Goal: Information Seeking & Learning: Find specific fact

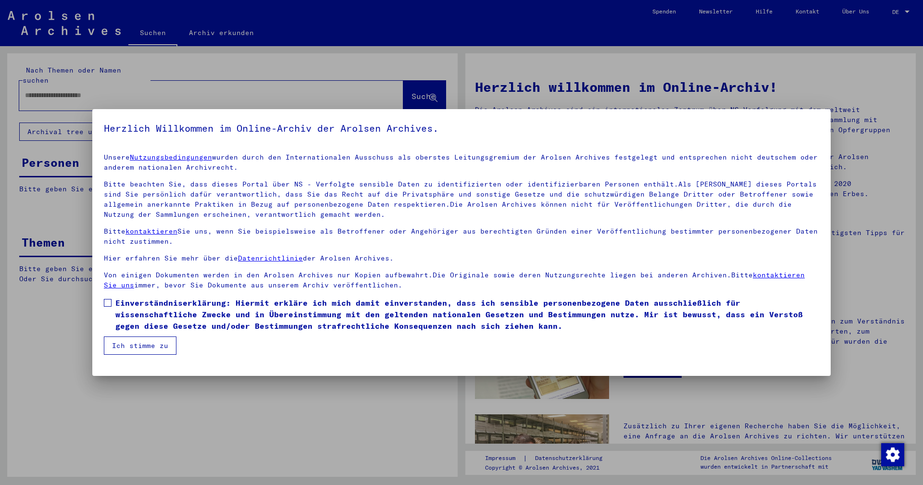
click at [140, 309] on span "Einverständniserklärung: Hiermit erkläre ich mich damit einverstanden, dass ich…" at bounding box center [467, 314] width 704 height 35
click at [138, 334] on mat-checkbox "Einverständniserklärung: Hiermit erkläre ich mich damit einverstanden, dass ich…" at bounding box center [462, 316] width 716 height 39
drag, startPoint x: 138, startPoint y: 341, endPoint x: 138, endPoint y: 333, distance: 8.2
click at [138, 341] on button "Ich stimme zu" at bounding box center [140, 346] width 73 height 18
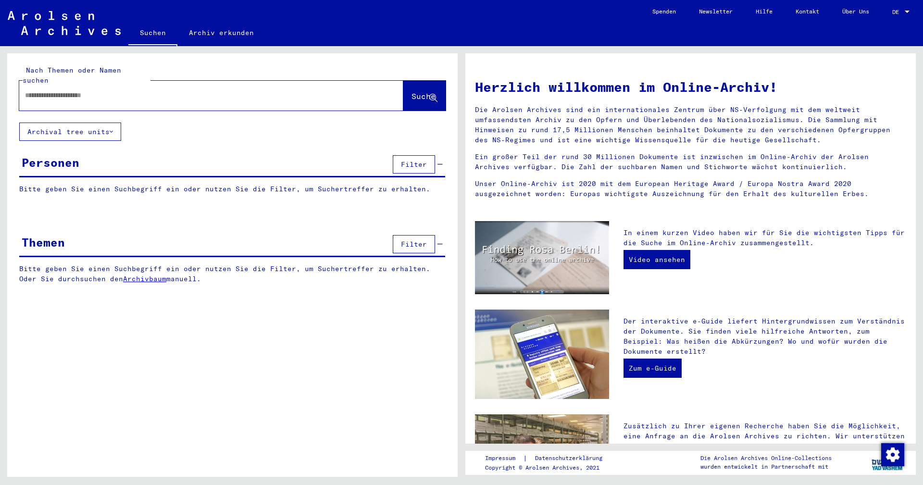
click at [151, 90] on input "text" at bounding box center [200, 95] width 350 height 10
type input "******"
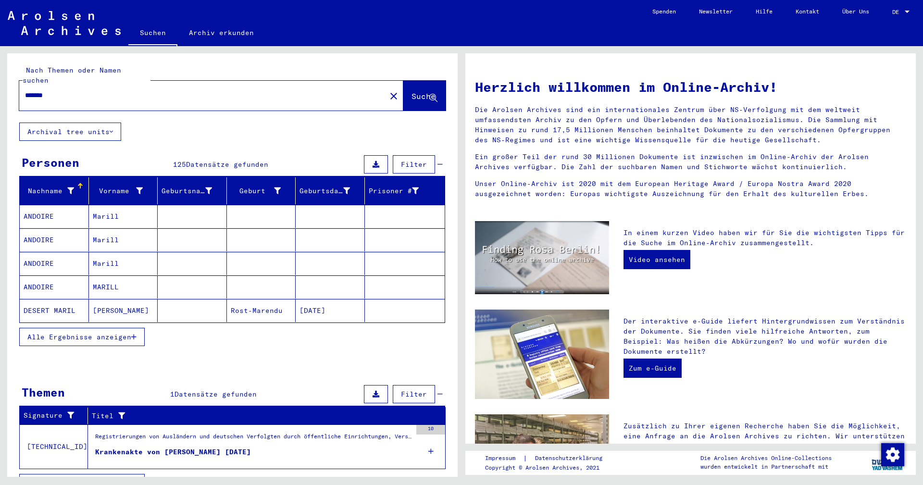
click at [133, 334] on icon "button" at bounding box center [133, 337] width 5 height 7
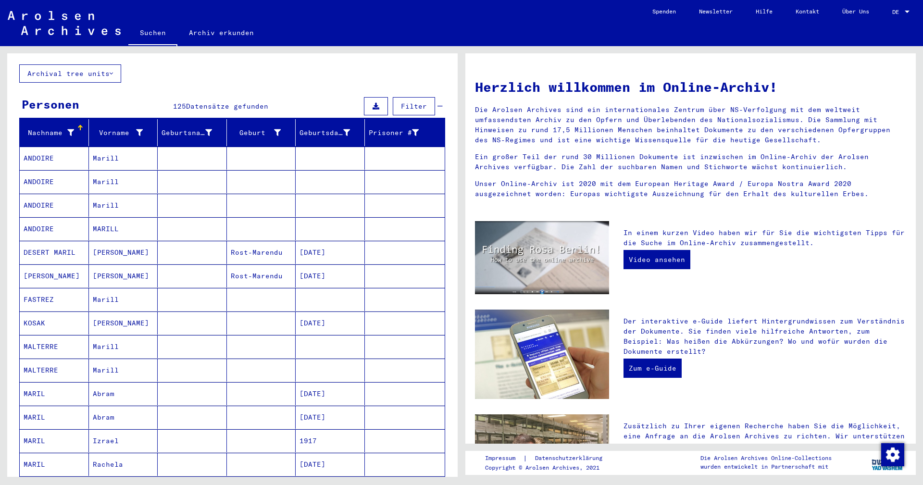
scroll to position [56, 0]
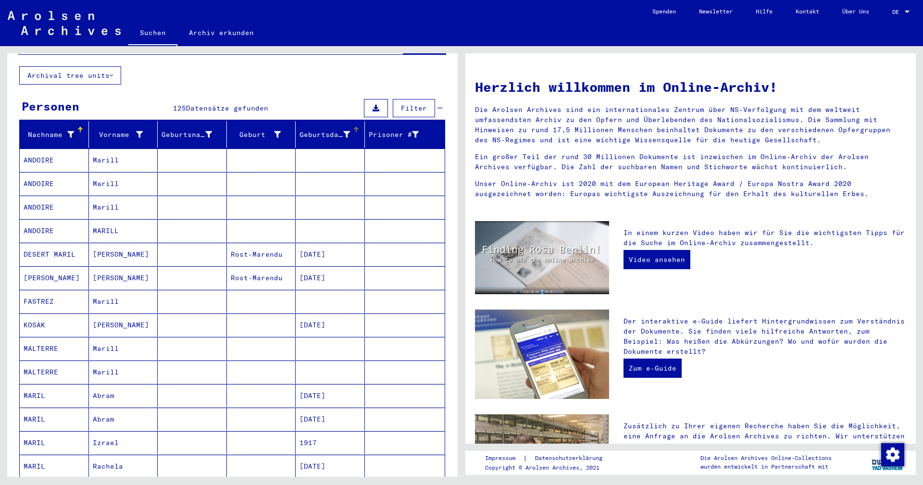
click at [335, 130] on div "Geburtsdatum" at bounding box center [325, 135] width 50 height 10
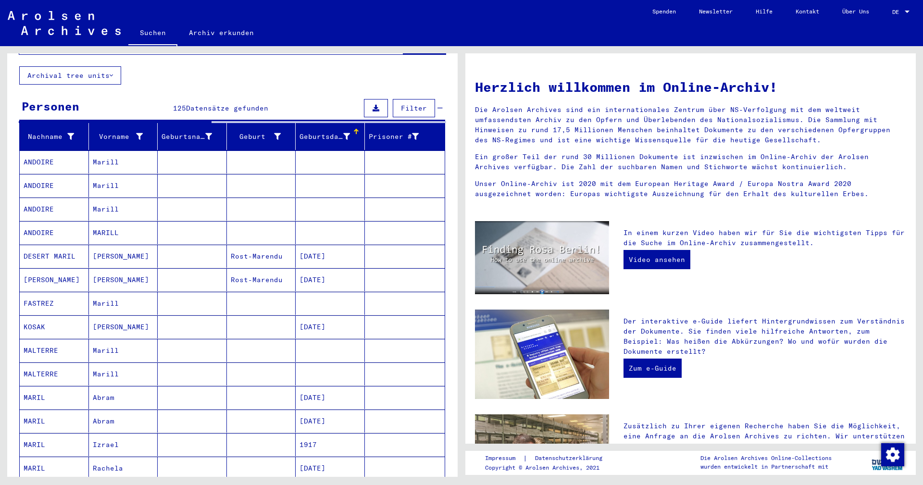
scroll to position [29, 0]
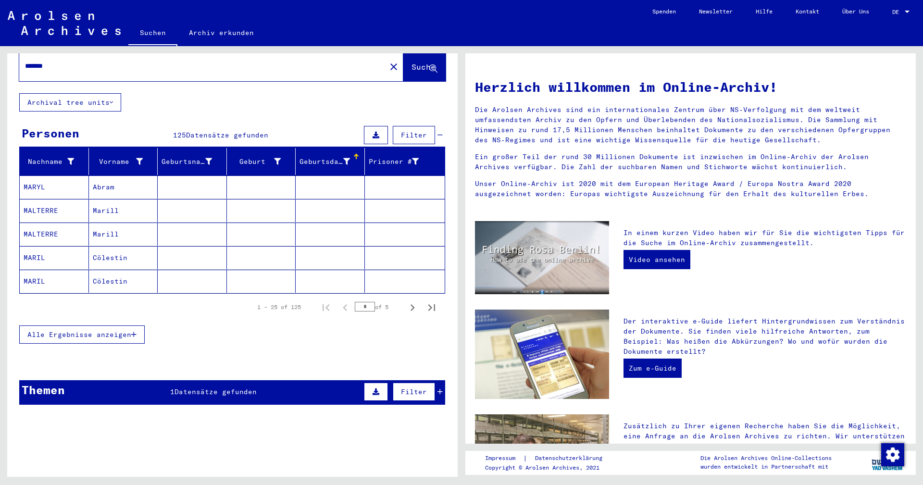
click at [330, 157] on div "Geburtsdatum" at bounding box center [325, 162] width 50 height 10
click at [130, 330] on span "Alle Ergebnisse anzeigen" at bounding box center [79, 334] width 104 height 9
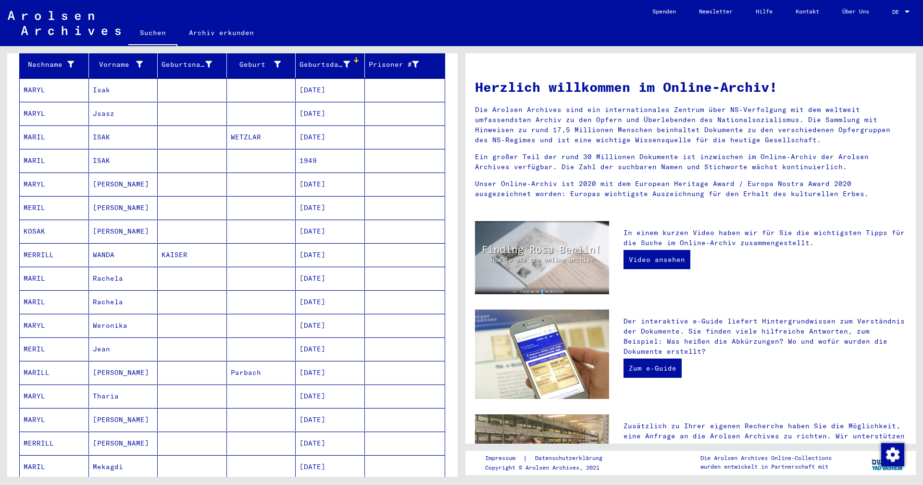
scroll to position [130, 0]
